Goal: Task Accomplishment & Management: Manage account settings

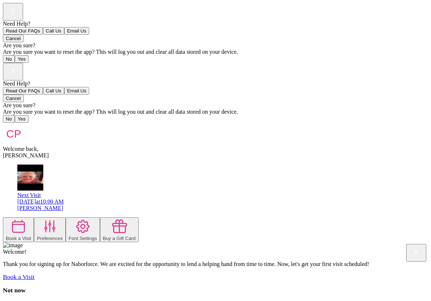
click at [195, 205] on div "[PERSON_NAME]" at bounding box center [222, 208] width 411 height 6
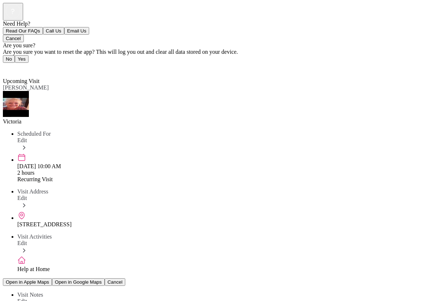
scroll to position [65, 0]
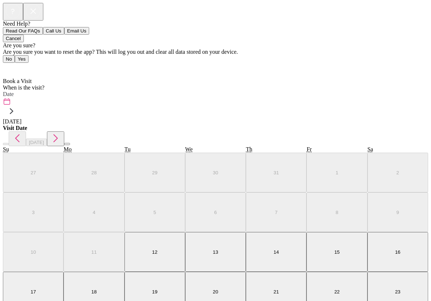
click at [3, 63] on icon at bounding box center [5, 66] width 4 height 7
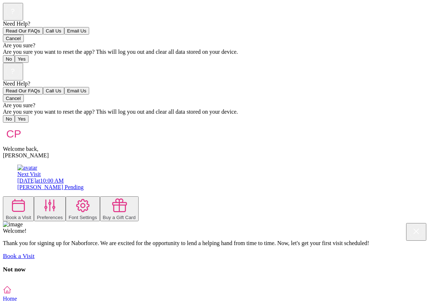
click at [20, 64] on rect at bounding box center [13, 71] width 14 height 14
click at [64, 95] on button "Call Us" at bounding box center [53, 91] width 21 height 8
drag, startPoint x: 196, startPoint y: 231, endPoint x: 0, endPoint y: 0, distance: 303.2
click at [15, 123] on img at bounding box center [14, 134] width 22 height 22
click at [25, 123] on img at bounding box center [14, 134] width 22 height 22
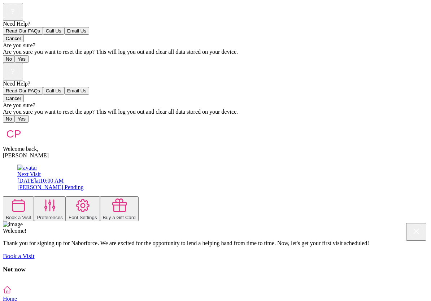
click at [69, 152] on div "[PERSON_NAME]" at bounding box center [215, 155] width 425 height 6
click at [20, 64] on rect at bounding box center [13, 71] width 14 height 14
click at [24, 102] on button "Cancel" at bounding box center [13, 99] width 21 height 8
click at [17, 296] on span "Home" at bounding box center [10, 299] width 14 height 6
click at [90, 197] on div at bounding box center [83, 205] width 29 height 17
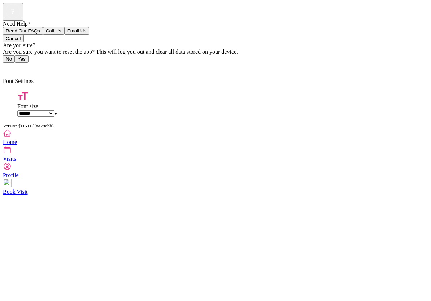
click at [8, 65] on link "Back" at bounding box center [11, 68] width 16 height 6
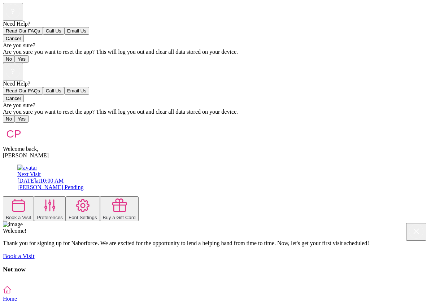
click at [54, 171] on div "Next Visit" at bounding box center [222, 174] width 411 height 6
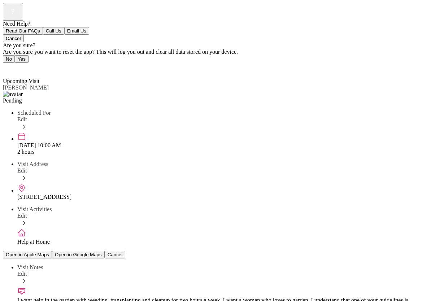
click at [35, 110] on span "Scheduled For" at bounding box center [34, 113] width 34 height 6
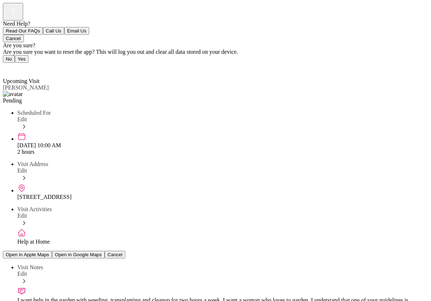
scroll to position [0, 0]
click at [23, 91] on img at bounding box center [13, 94] width 20 height 6
click at [0, 0] on html "Need Help? Read Our FAQs Call Us Email Us Cancel Are you sure? Are you sure you…" at bounding box center [215, 253] width 431 height 506
click at [36, 110] on span "Scheduled For" at bounding box center [34, 113] width 34 height 6
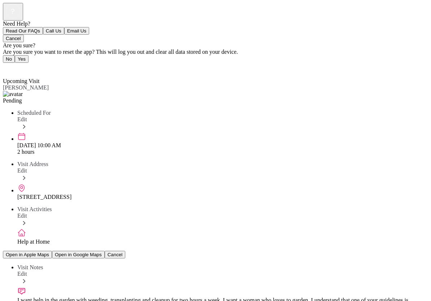
scroll to position [21, 0]
